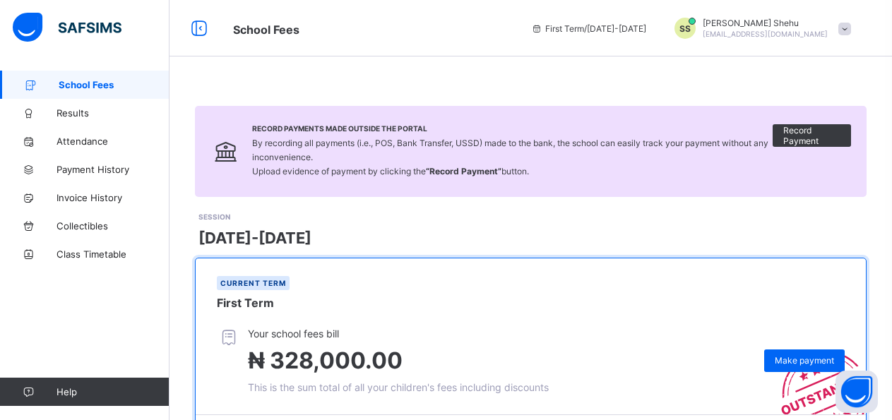
scroll to position [196, 0]
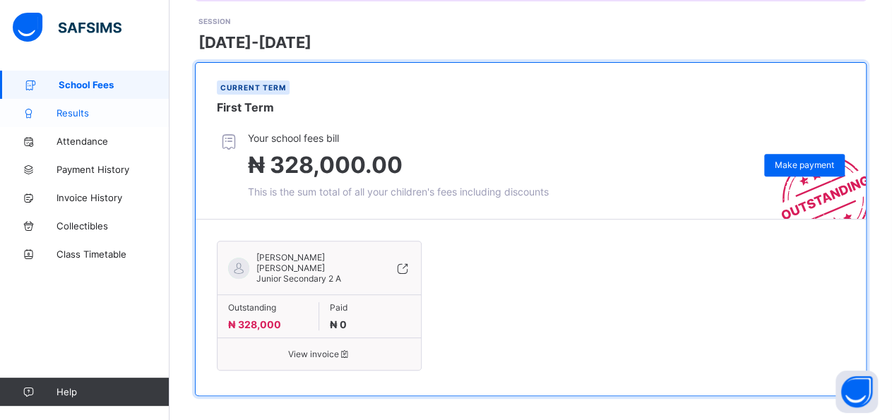
click at [149, 117] on span "Results" at bounding box center [113, 112] width 113 height 11
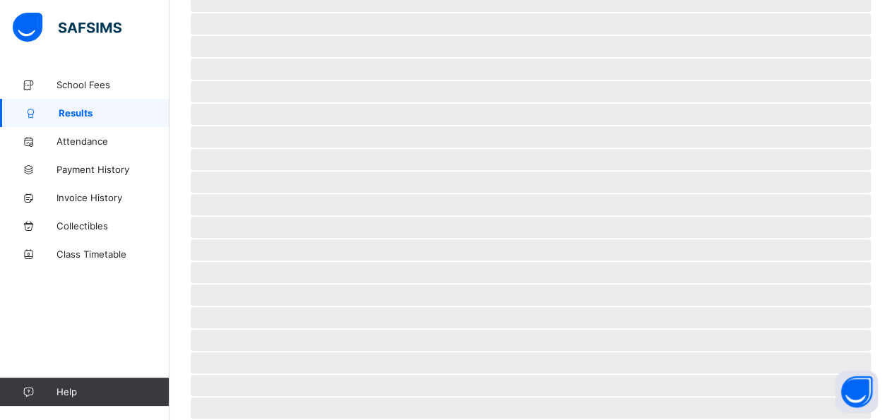
scroll to position [31, 0]
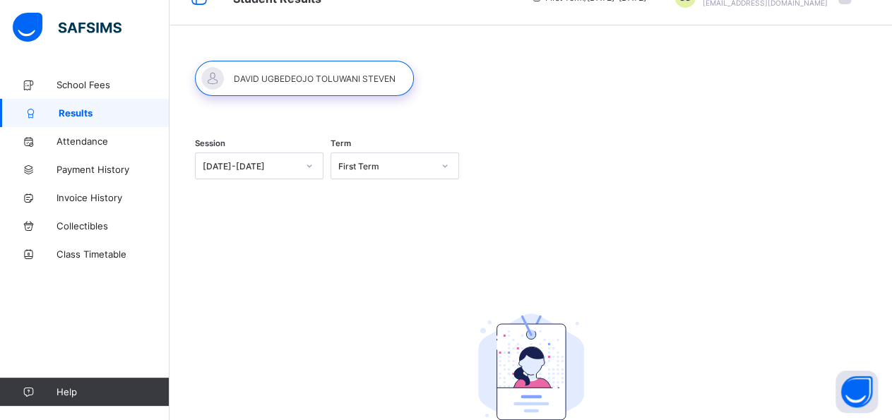
click at [450, 160] on div at bounding box center [445, 166] width 24 height 23
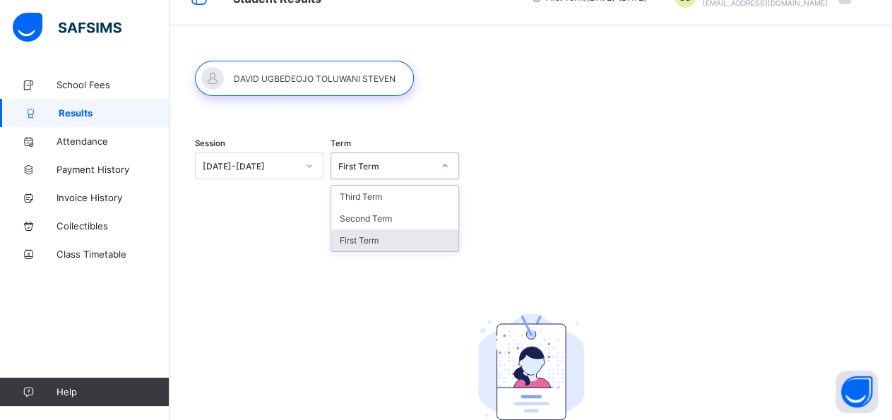
click at [429, 242] on div "First Term" at bounding box center [394, 241] width 127 height 22
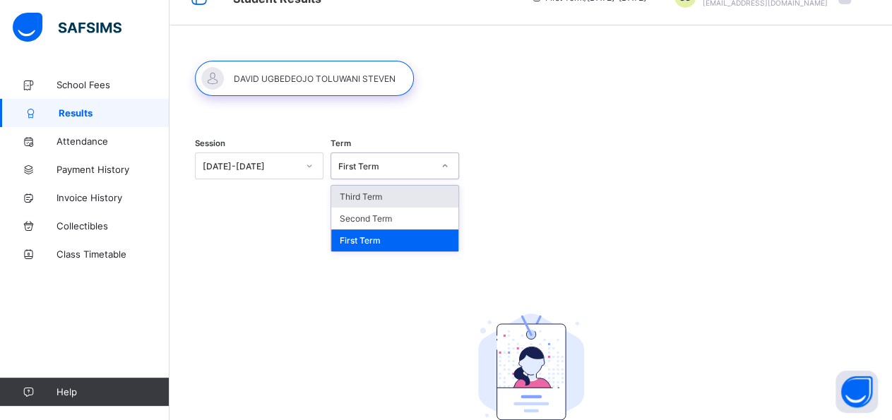
click at [449, 163] on icon at bounding box center [445, 166] width 8 height 14
click at [449, 191] on div "Third Term" at bounding box center [394, 197] width 127 height 22
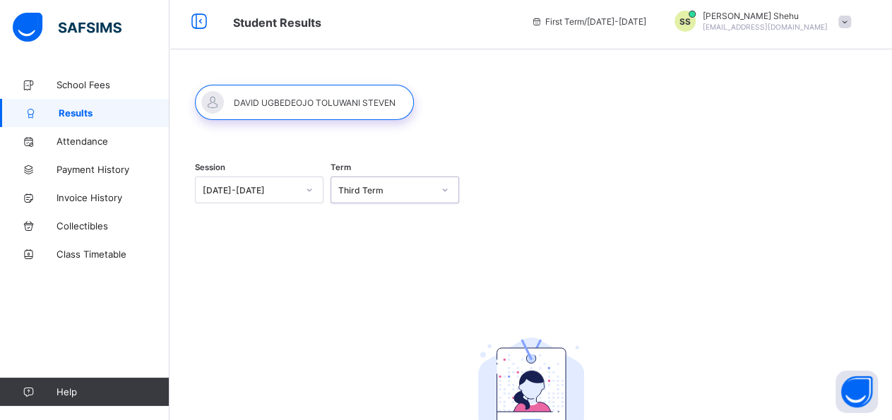
scroll to position [0, 0]
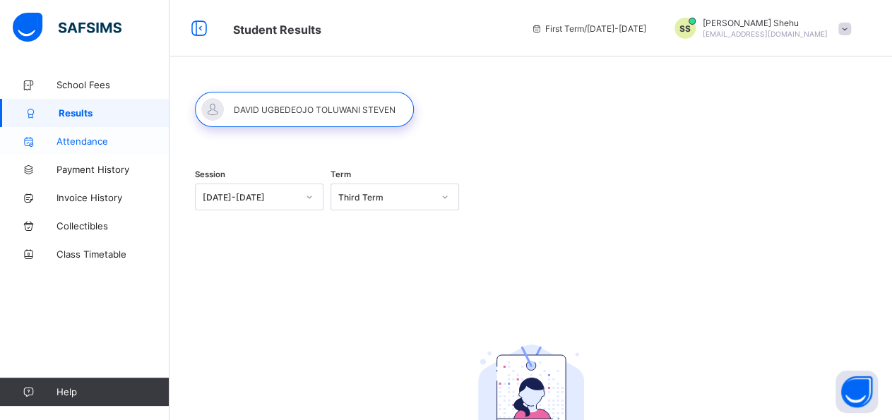
click at [99, 132] on link "Attendance" at bounding box center [85, 141] width 170 height 28
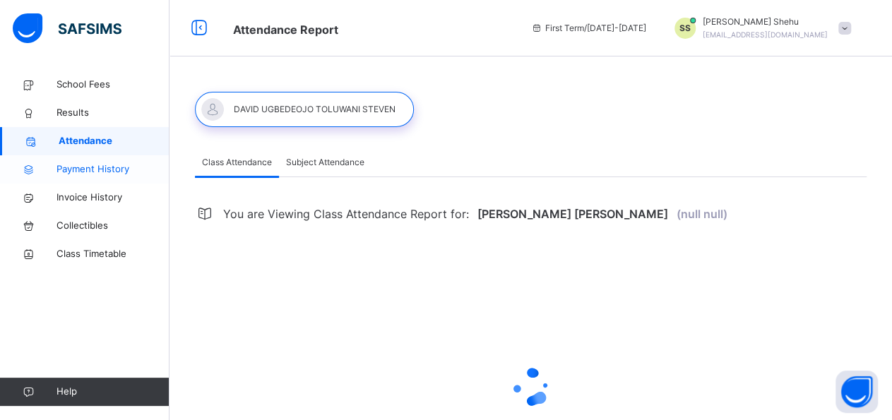
select select "****"
select select "*"
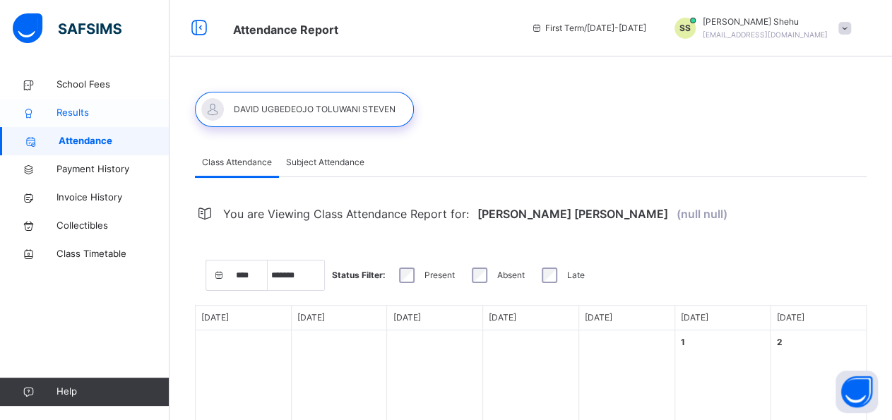
click at [66, 117] on span "Results" at bounding box center [113, 113] width 113 height 14
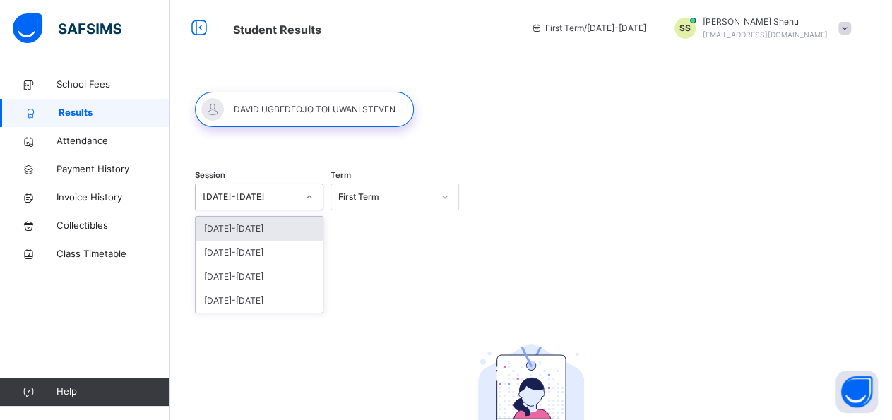
click at [314, 194] on icon at bounding box center [309, 197] width 8 height 14
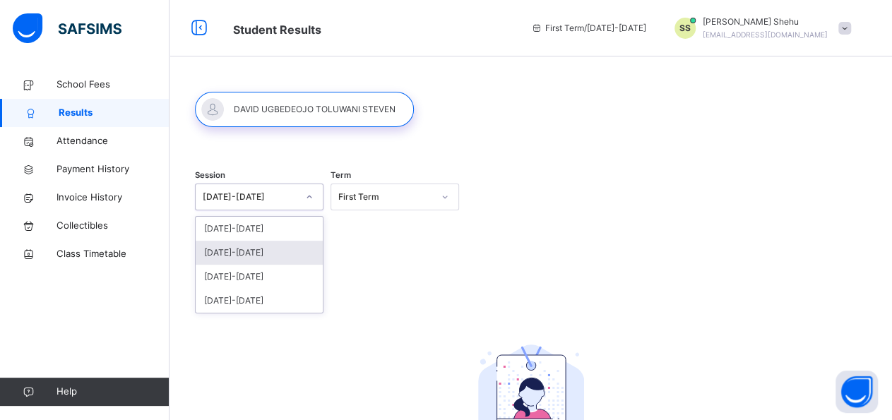
click at [307, 247] on div "[DATE]-[DATE]" at bounding box center [259, 253] width 127 height 24
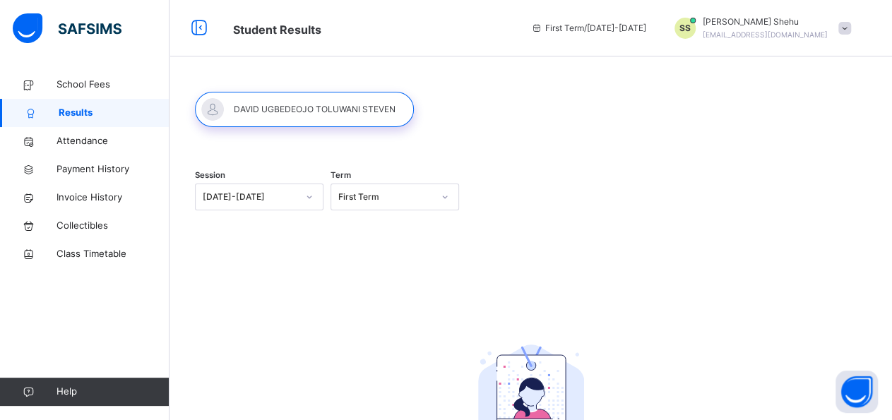
drag, startPoint x: 307, startPoint y: 247, endPoint x: 522, endPoint y: 183, distance: 224.7
click at [522, 183] on div "Session [DATE]-[DATE] Term First Term No Report Available This child has no rep…" at bounding box center [531, 350] width 672 height 391
drag, startPoint x: 890, startPoint y: 188, endPoint x: 904, endPoint y: 247, distance: 60.2
click at [892, 247] on html "Student Results First Term / [DATE]-[DATE] SS [PERSON_NAME] [EMAIL_ADDRESS][DOM…" at bounding box center [446, 284] width 892 height 568
click at [612, 28] on span "First Term / [DATE]-[DATE]" at bounding box center [588, 28] width 115 height 13
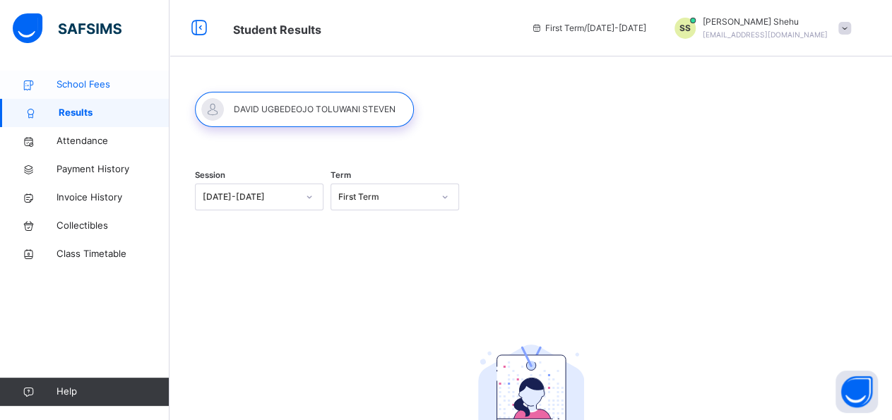
click at [93, 81] on span "School Fees" at bounding box center [113, 85] width 113 height 14
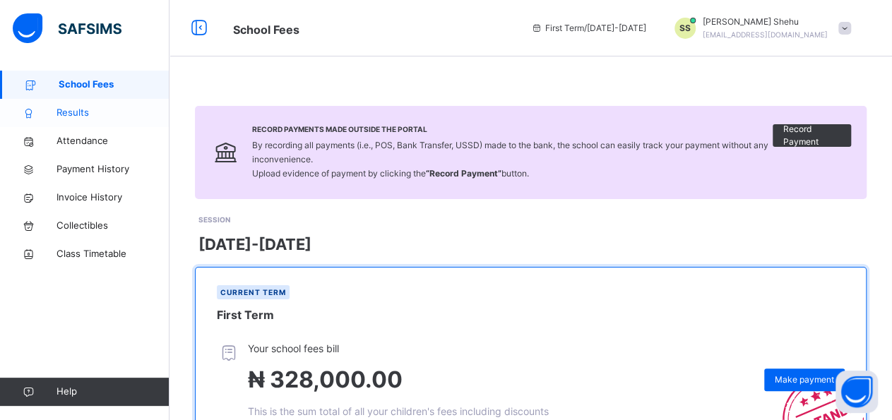
click at [73, 113] on span "Results" at bounding box center [113, 113] width 113 height 14
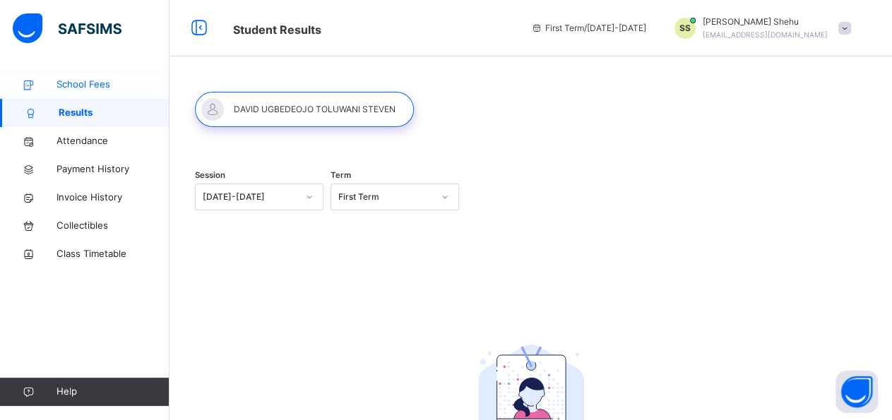
click at [93, 87] on span "School Fees" at bounding box center [113, 85] width 113 height 14
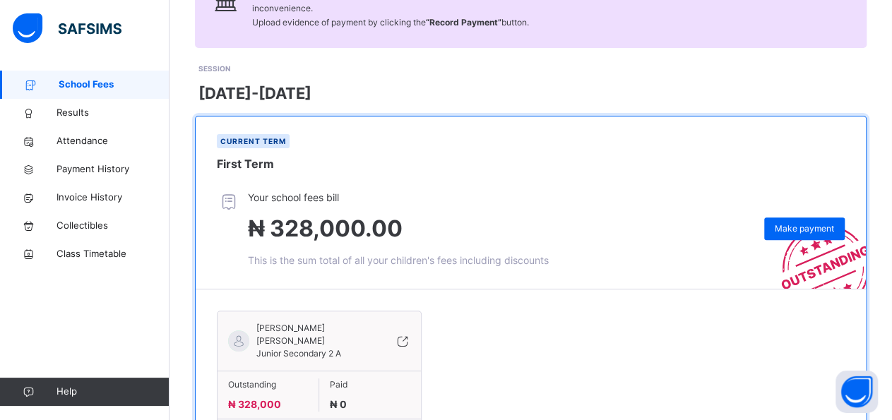
scroll to position [196, 0]
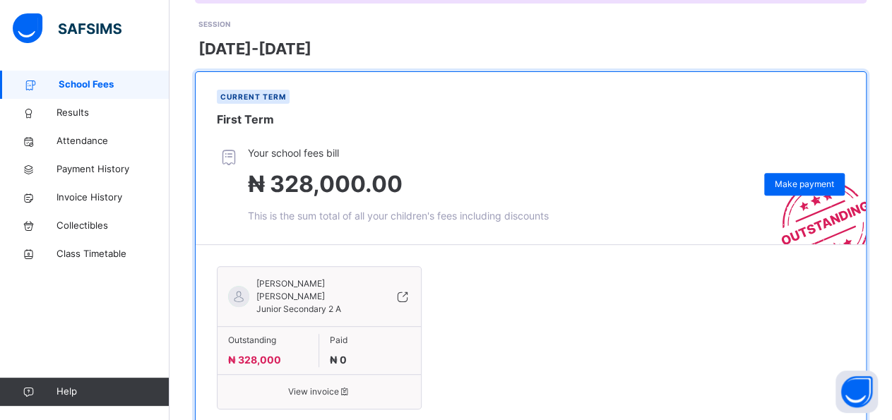
click at [604, 33] on div "SESSION [DATE]-[DATE]" at bounding box center [533, 39] width 668 height 43
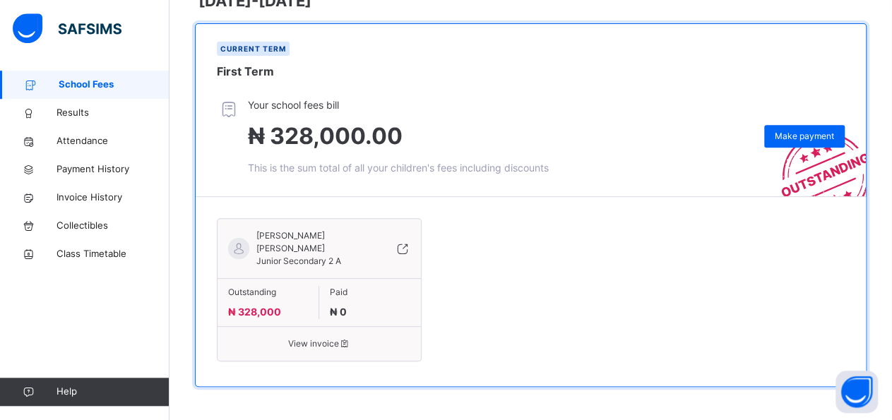
scroll to position [244, 0]
